Goal: Transaction & Acquisition: Register for event/course

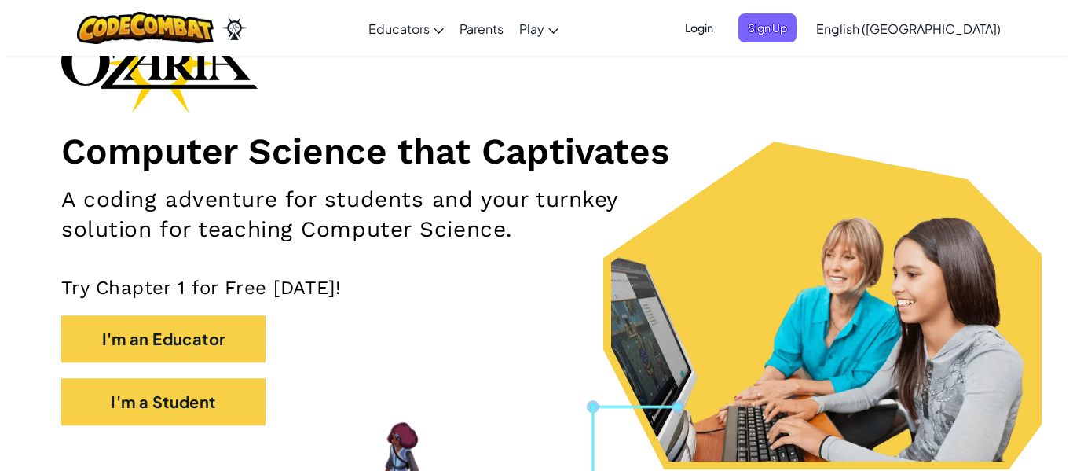
scroll to position [129, 0]
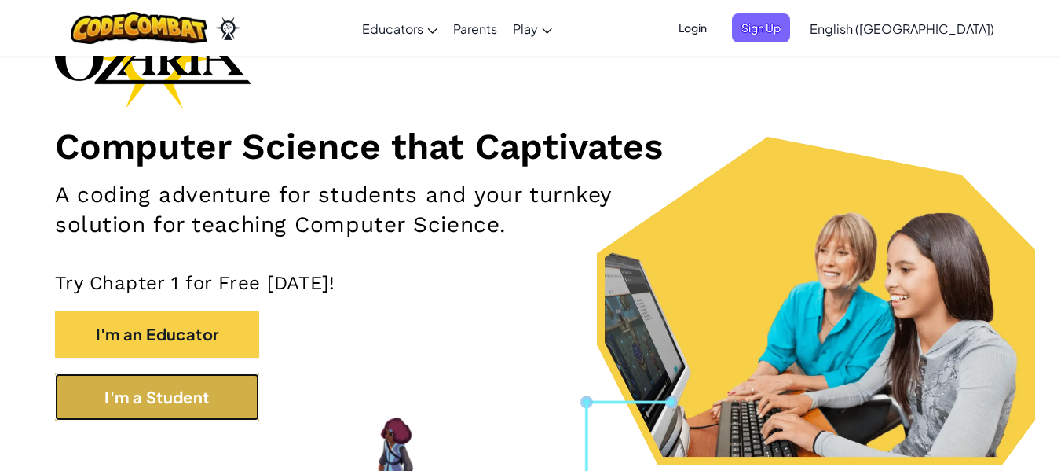
click at [245, 394] on button "I'm a Student" at bounding box center [157, 396] width 204 height 47
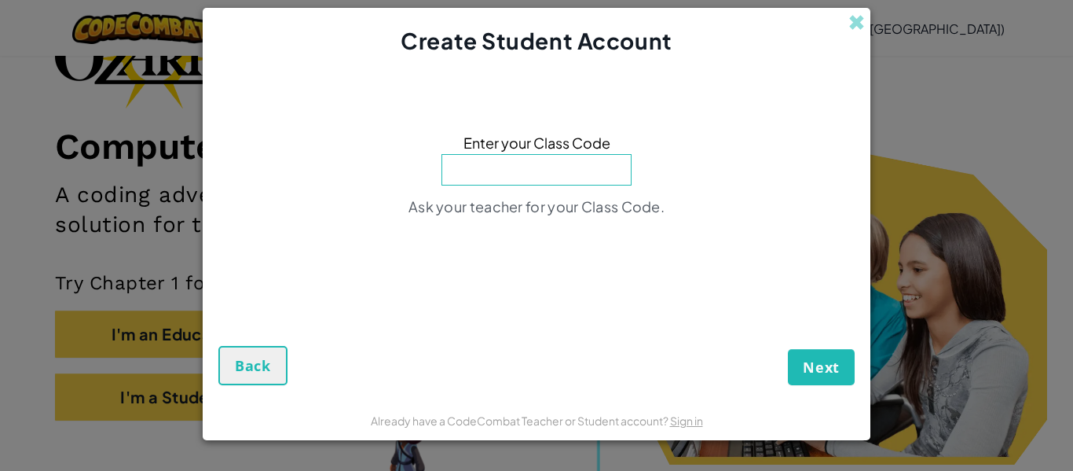
type input "a"
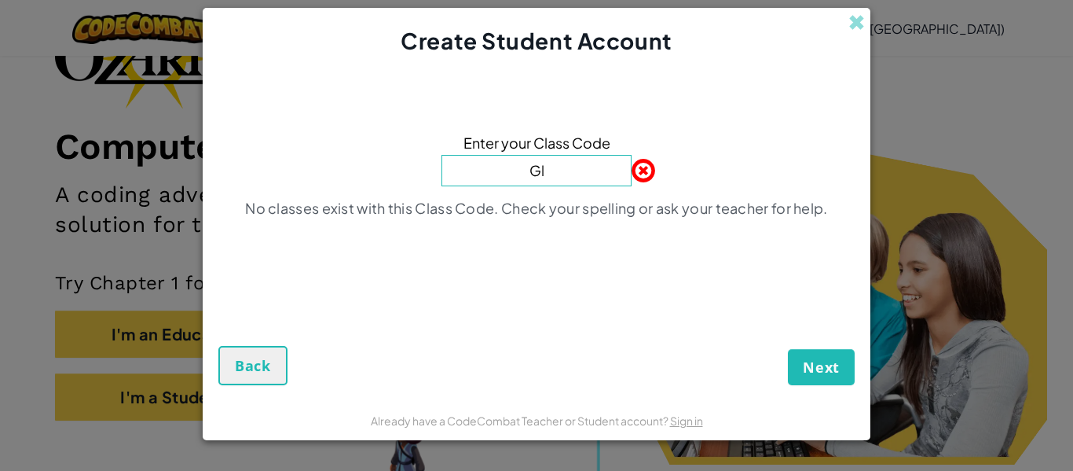
type input "G"
type input "JumpGlassChair"
click at [788, 349] on button "Next" at bounding box center [821, 367] width 67 height 36
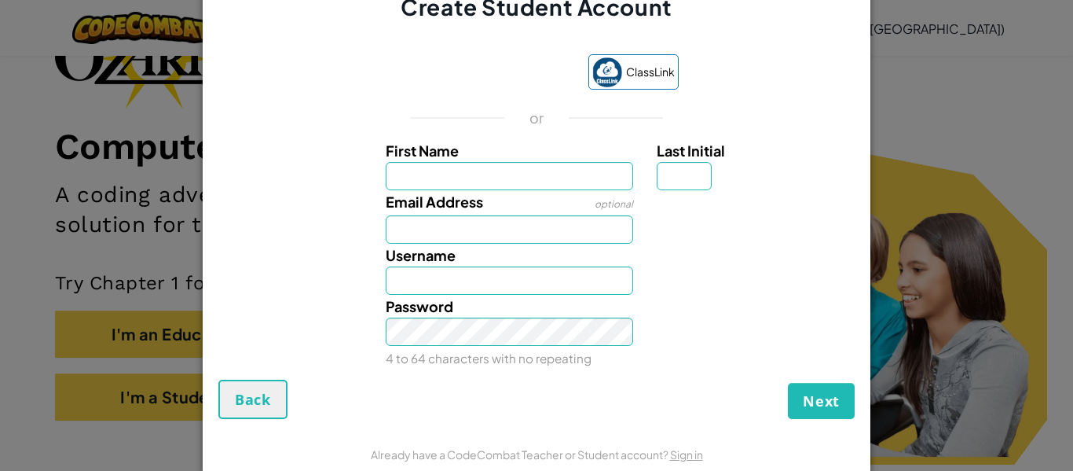
click at [834, 126] on div "ClassLink or First Name Last Initial Email Address optional Username Password 4…" at bounding box center [536, 208] width 636 height 340
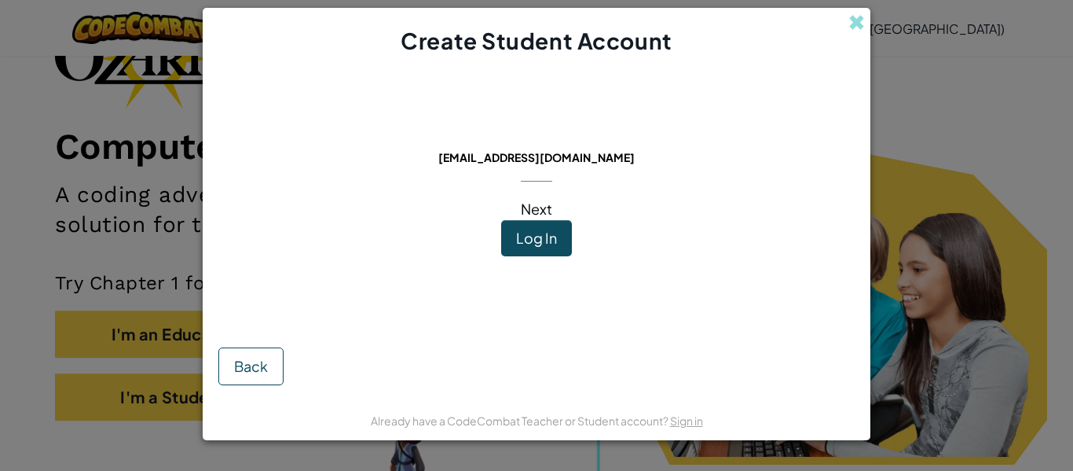
click at [540, 207] on span "Next" at bounding box center [536, 209] width 31 height 18
click at [532, 211] on span "Next" at bounding box center [536, 209] width 31 height 18
click at [538, 211] on span "Next" at bounding box center [536, 209] width 31 height 18
click at [518, 236] on span "Log In" at bounding box center [536, 238] width 41 height 18
